Goal: Information Seeking & Learning: Get advice/opinions

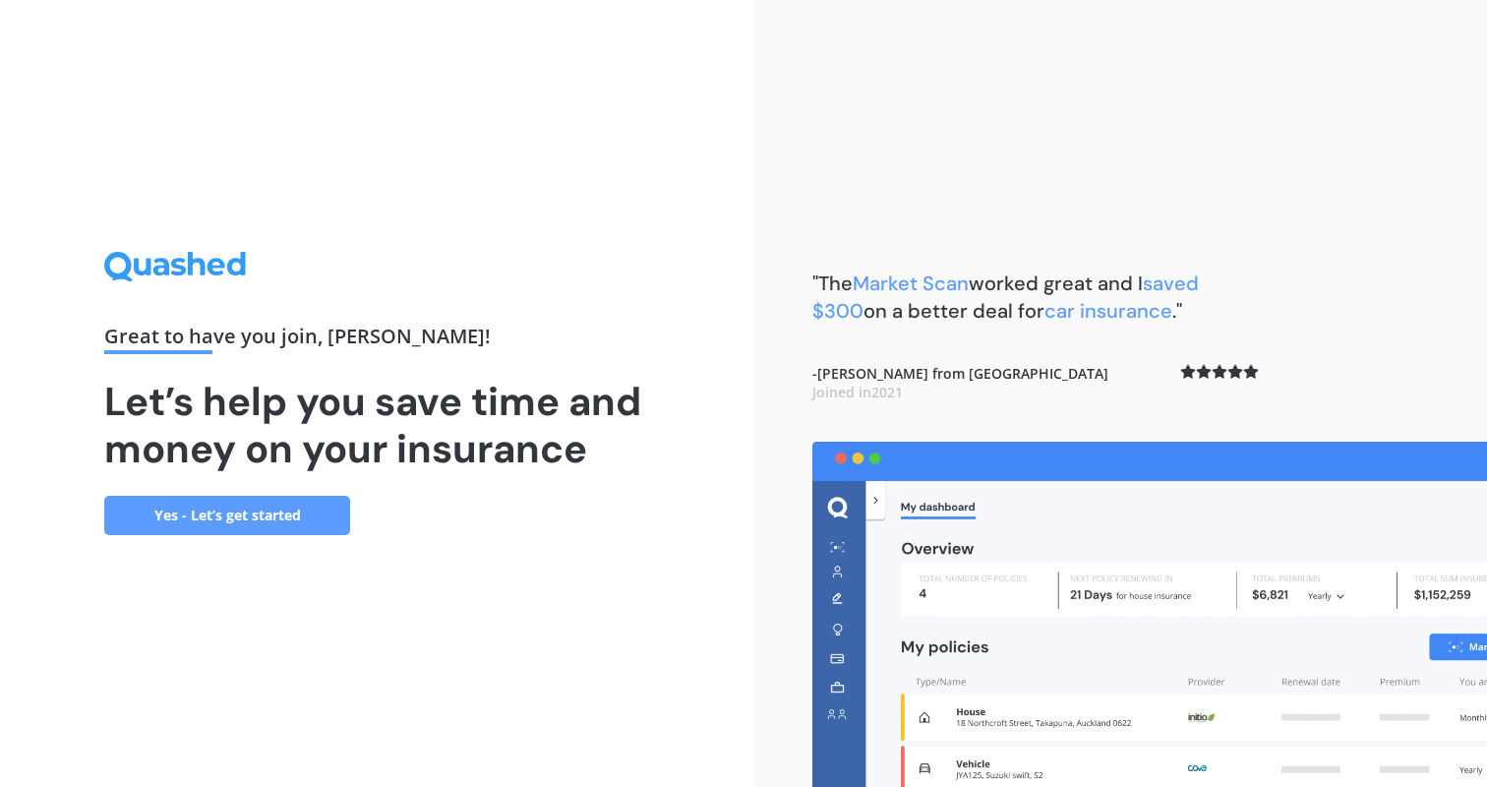
click at [263, 506] on link "Yes - Let’s get started" at bounding box center [227, 515] width 246 height 39
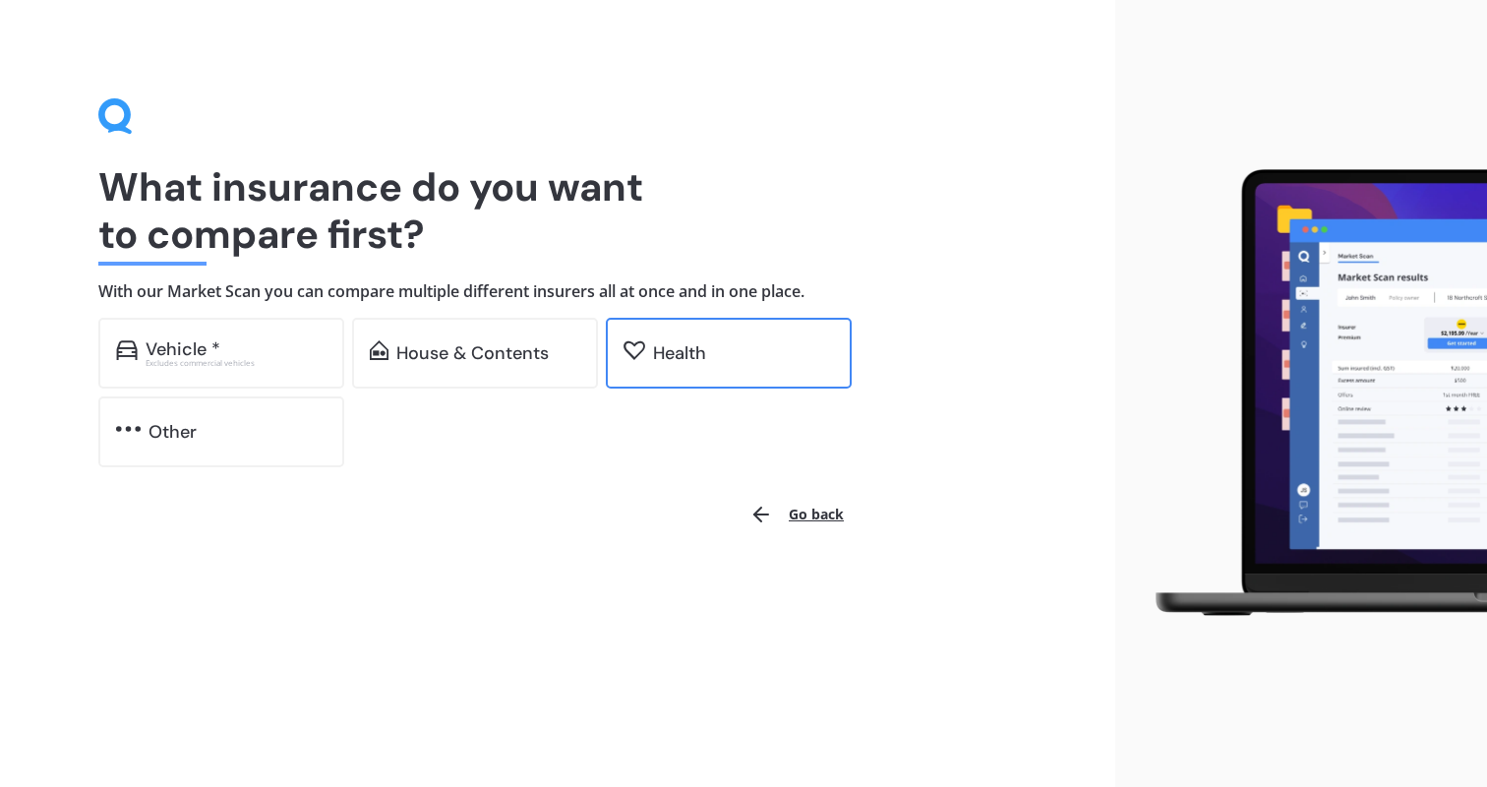
click at [659, 343] on div "Health" at bounding box center [679, 353] width 53 height 20
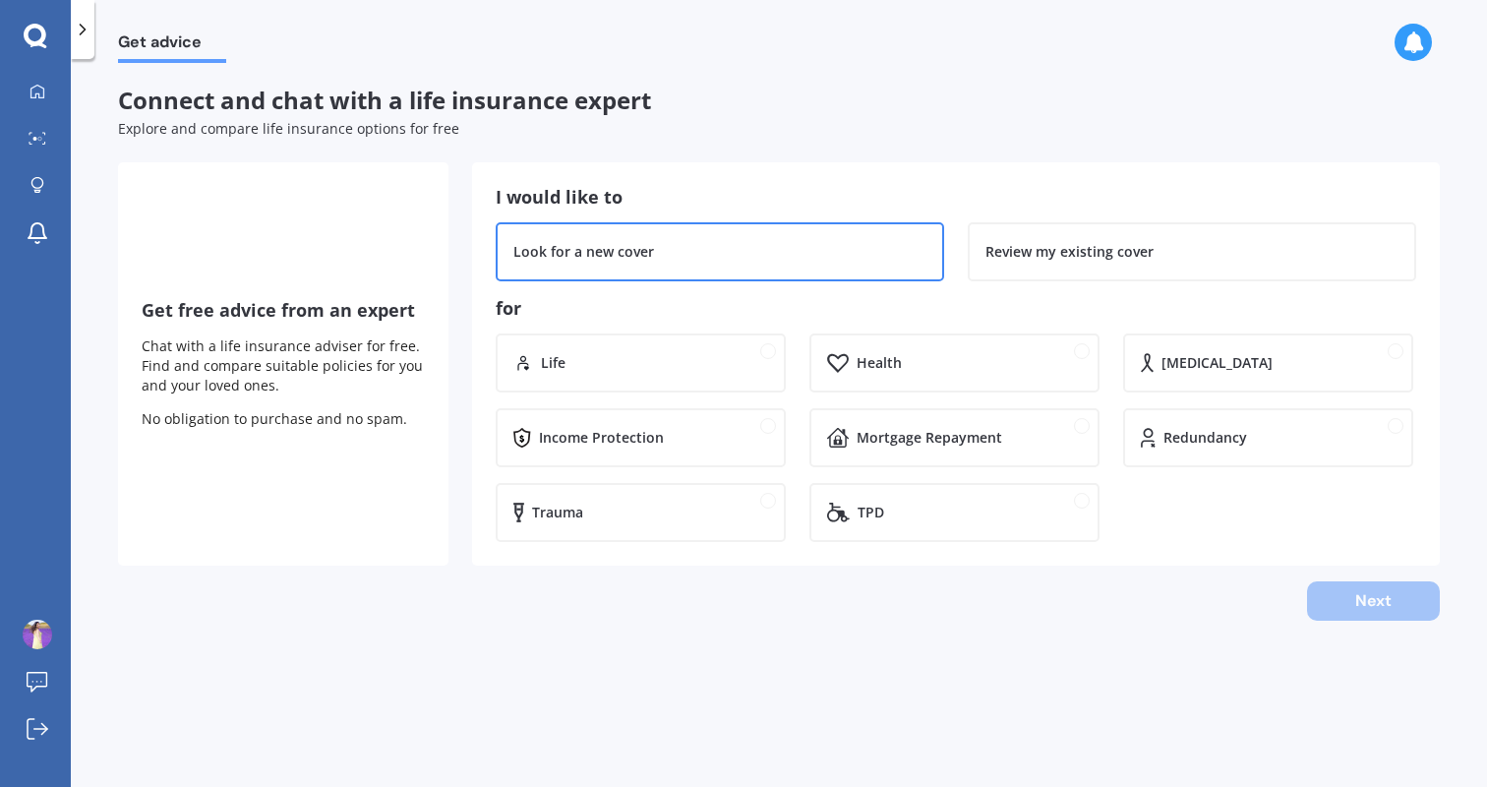
click at [789, 268] on div "Look for a new cover" at bounding box center [720, 251] width 448 height 59
click at [866, 346] on div "Health" at bounding box center [954, 362] width 290 height 59
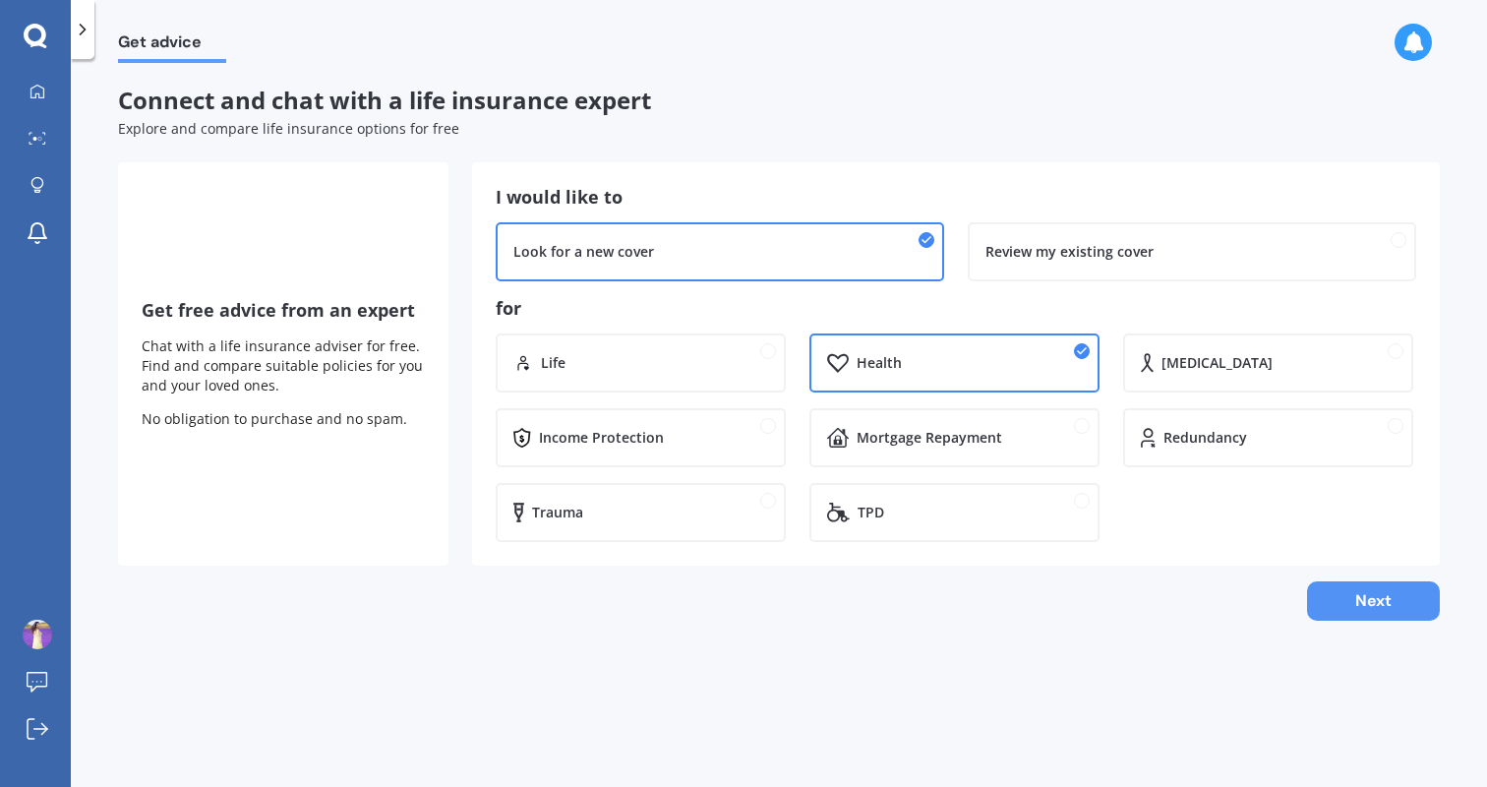
click at [1345, 611] on button "Next" at bounding box center [1373, 600] width 133 height 39
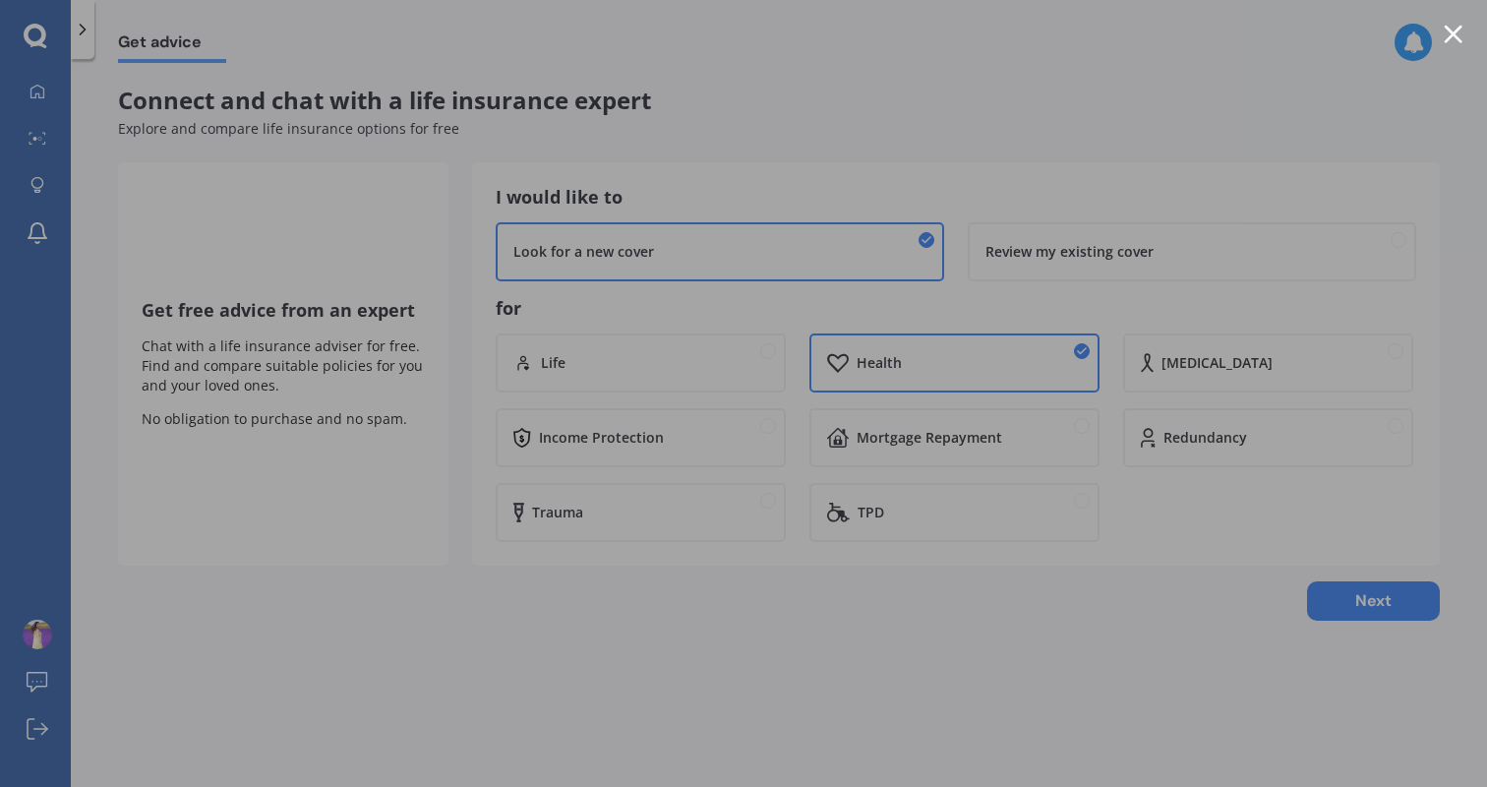
click at [1465, 39] on div at bounding box center [743, 393] width 1487 height 787
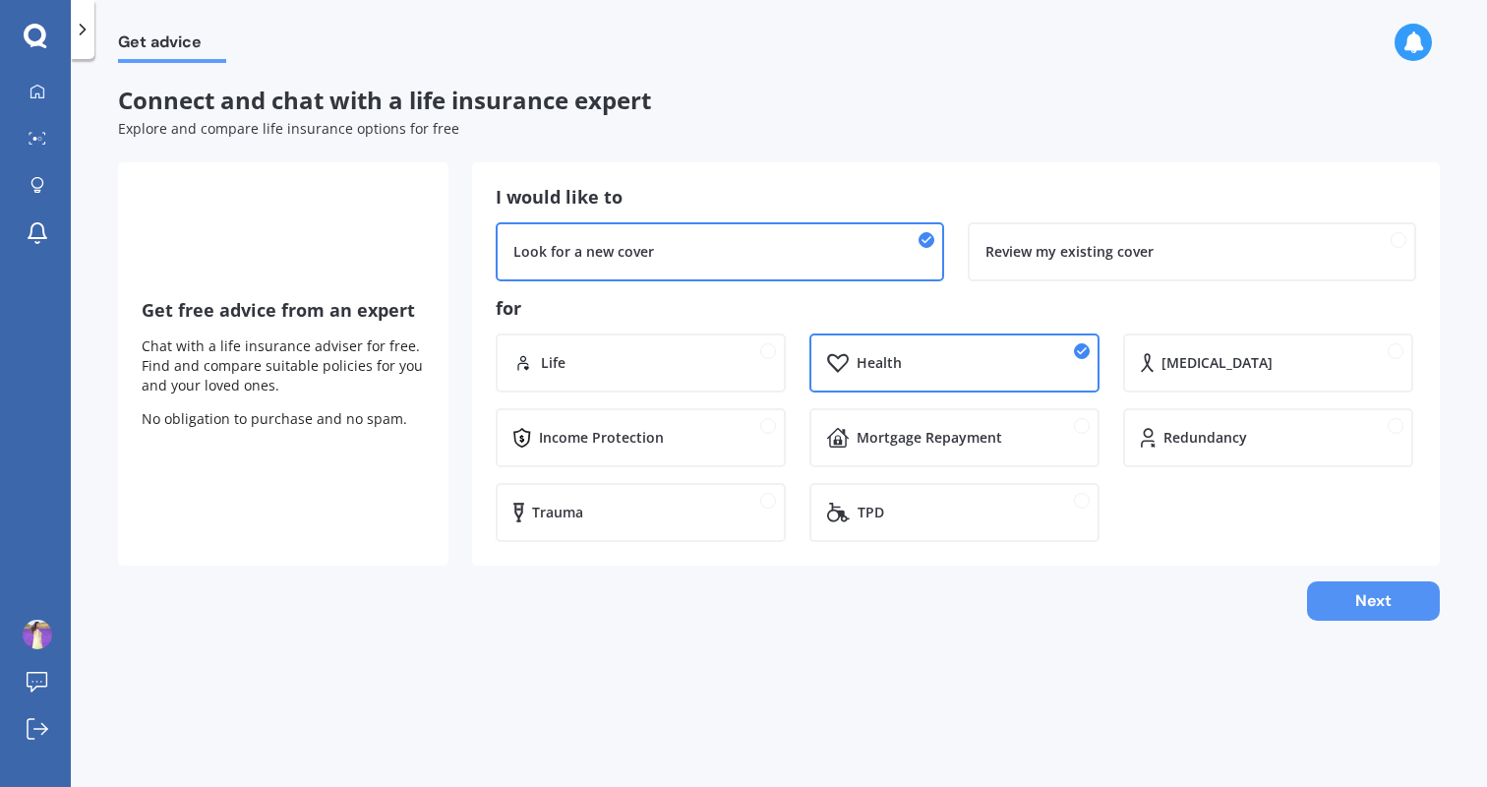
click at [1381, 601] on button "Next" at bounding box center [1373, 600] width 133 height 39
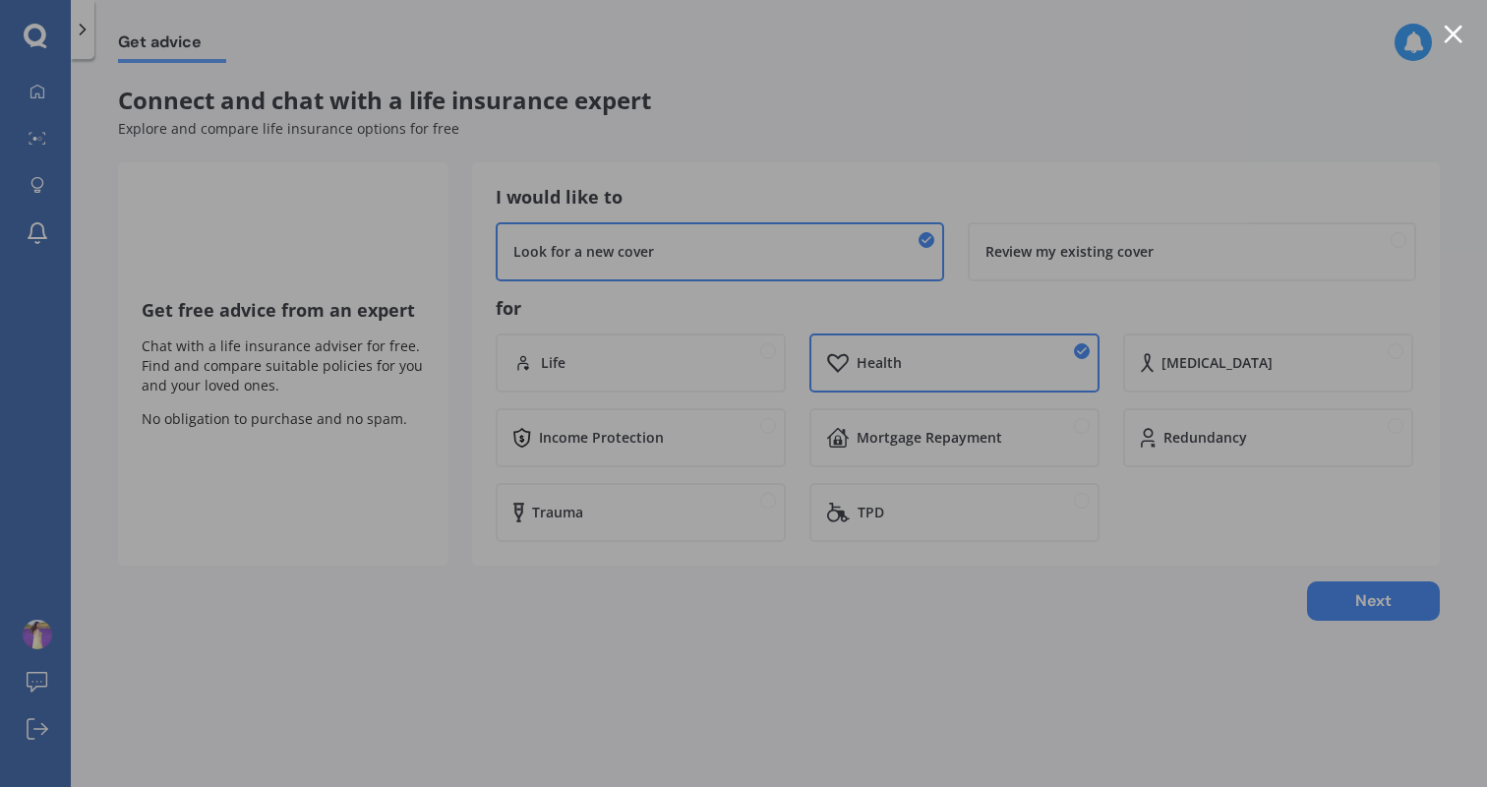
click at [1448, 39] on div at bounding box center [1453, 34] width 19 height 19
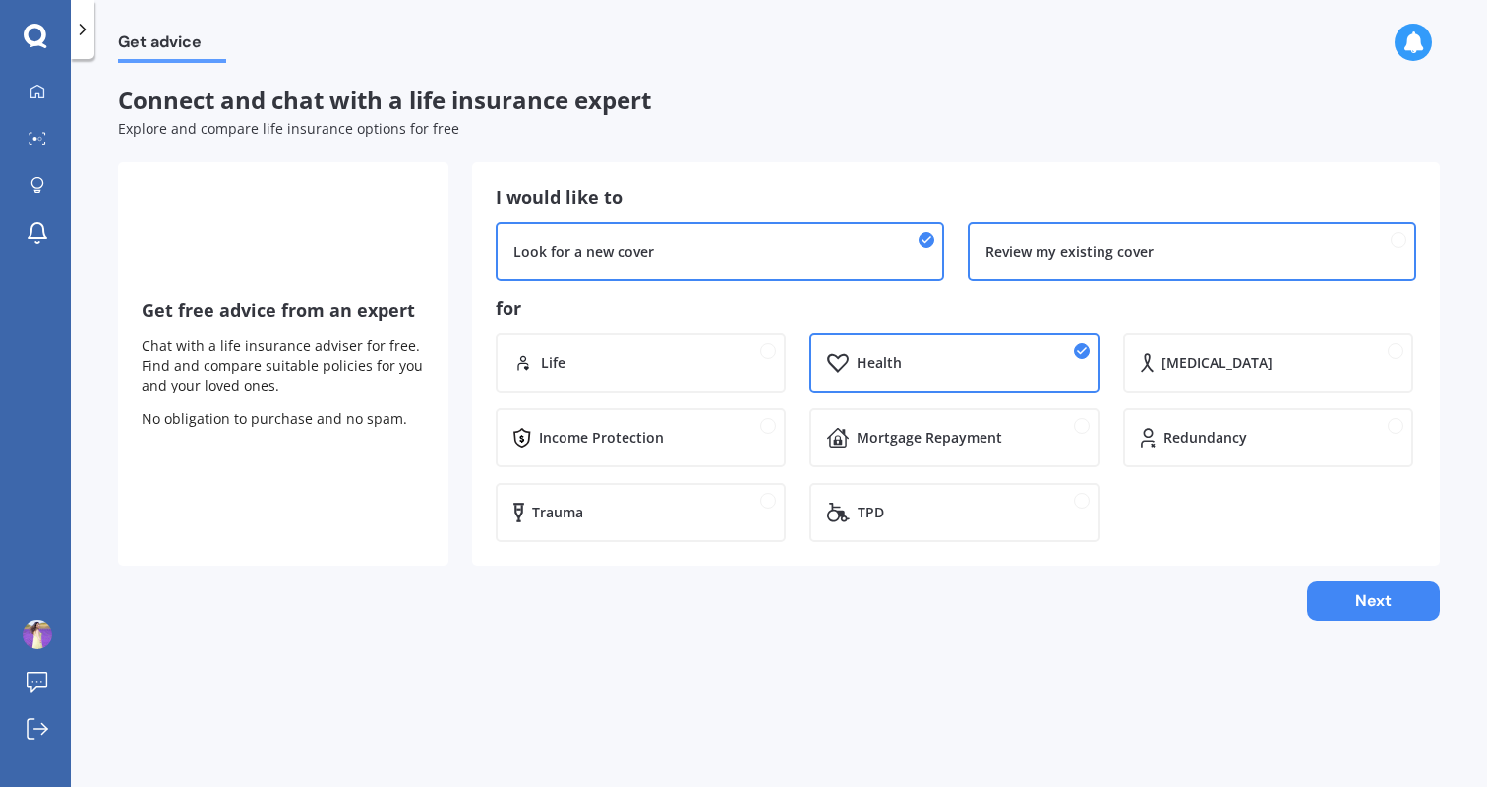
click at [1071, 260] on div "Review my existing cover" at bounding box center [1069, 252] width 168 height 20
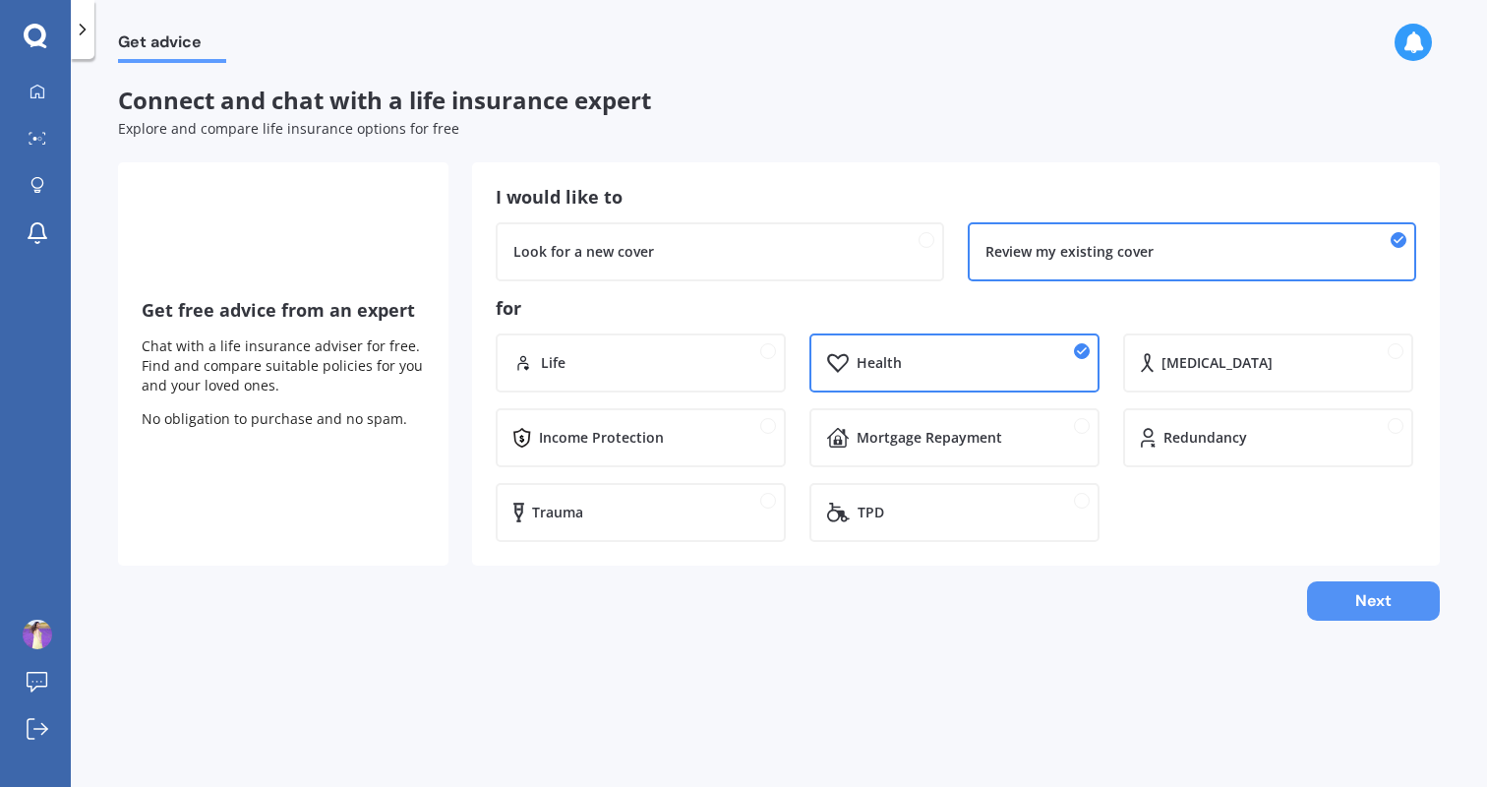
click at [1357, 597] on button "Next" at bounding box center [1373, 600] width 133 height 39
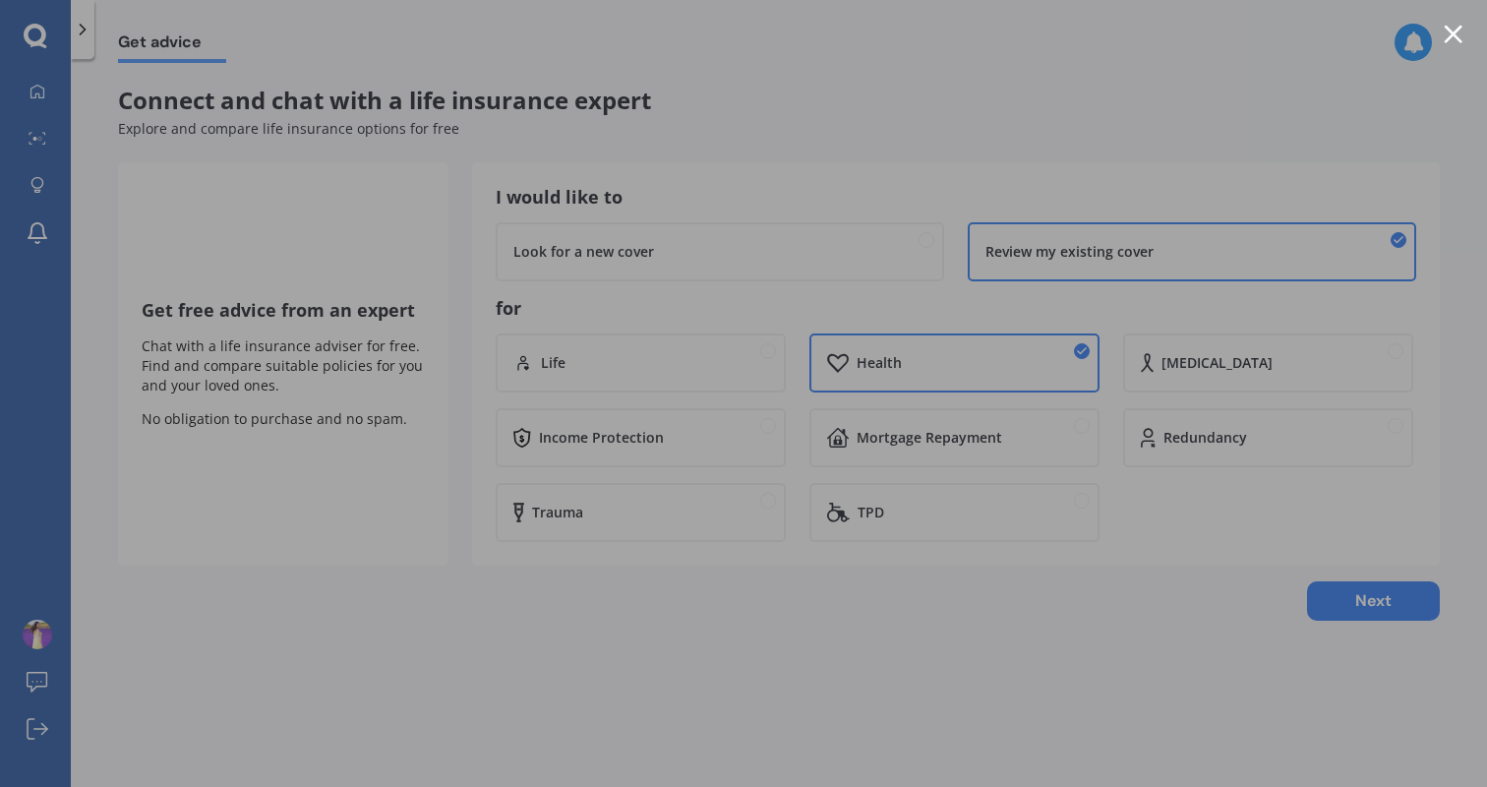
click at [1014, 58] on div at bounding box center [743, 393] width 1487 height 787
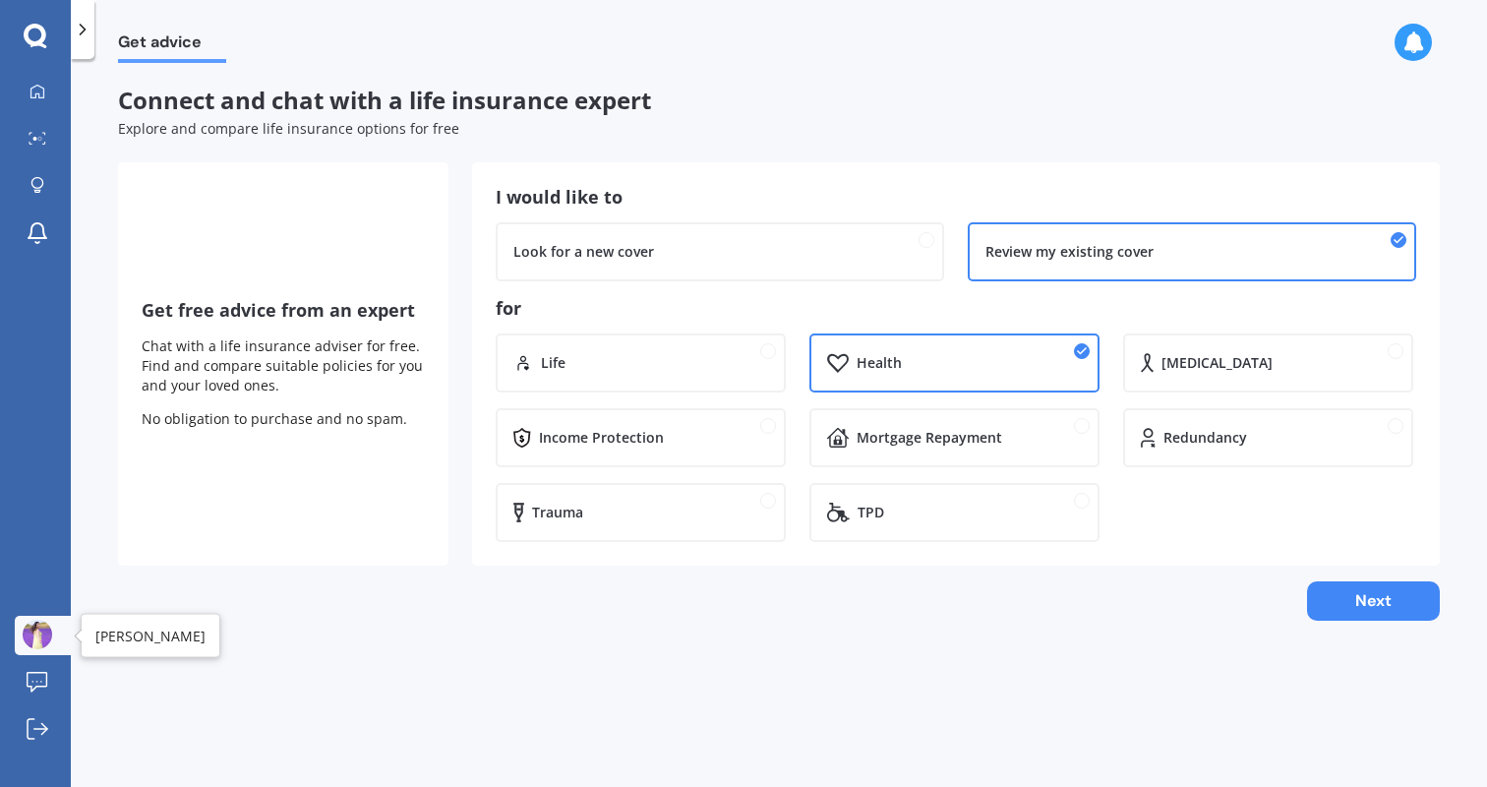
click at [27, 633] on img at bounding box center [38, 635] width 30 height 30
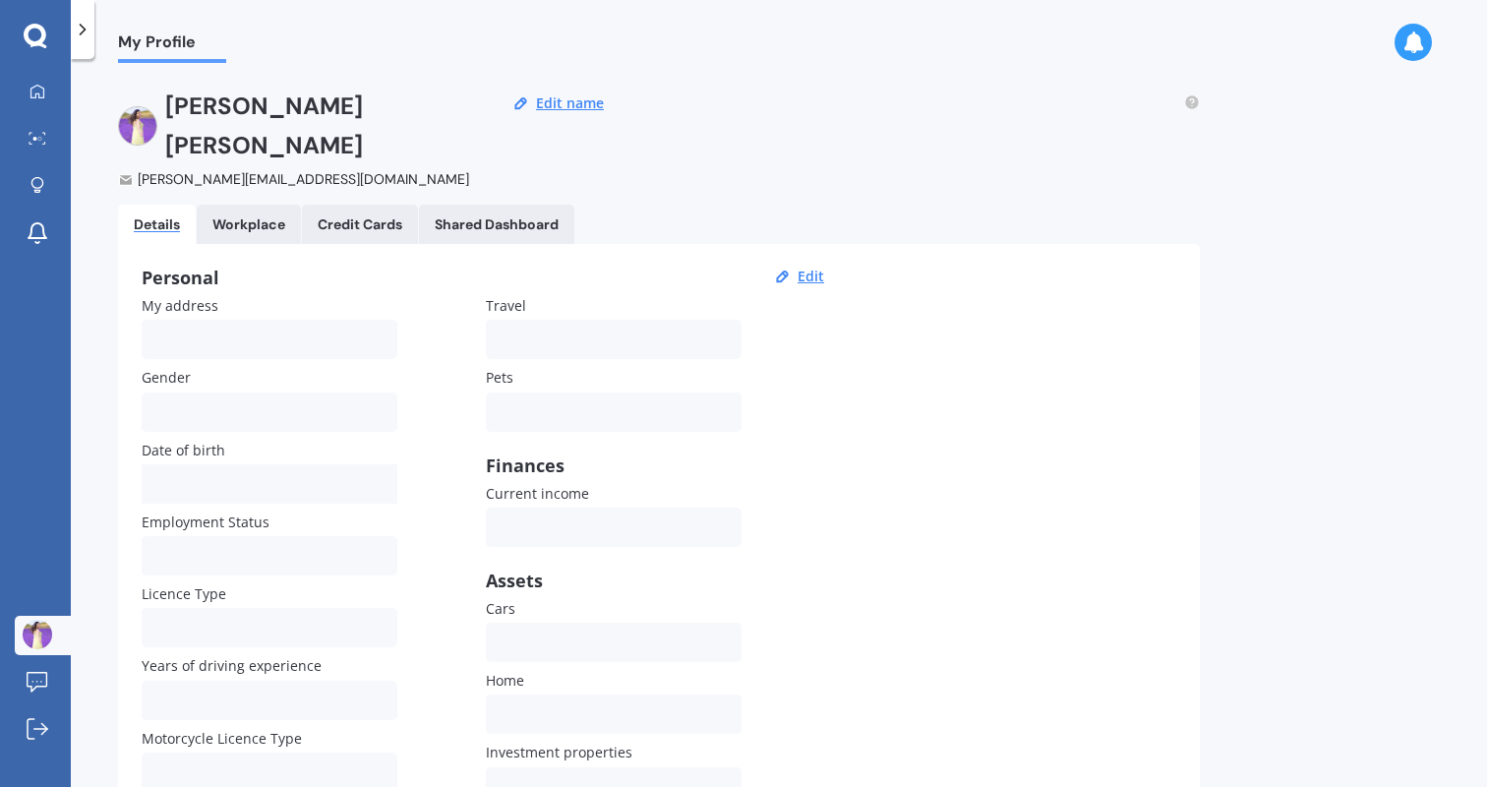
scroll to position [132, 0]
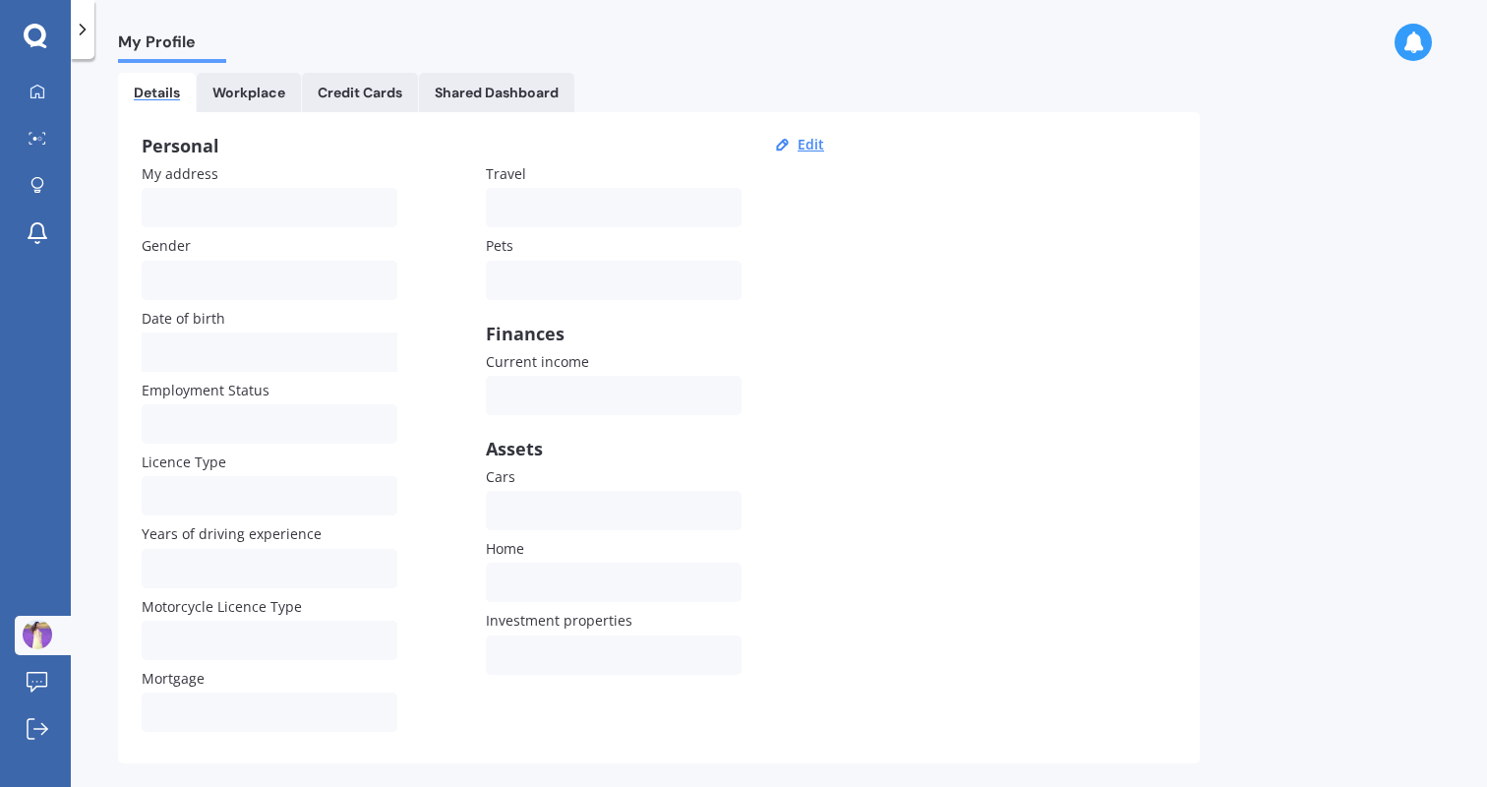
click at [1401, 45] on div at bounding box center [1413, 42] width 37 height 37
click at [40, 729] on icon at bounding box center [40, 729] width 13 height 0
